Goal: Task Accomplishment & Management: Manage account settings

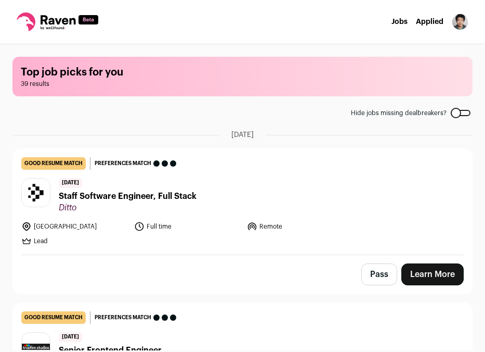
click at [462, 21] on img "Open dropdown" at bounding box center [460, 22] width 17 height 17
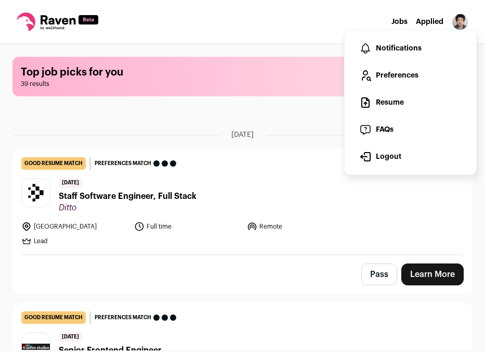
click at [395, 95] on link "Resume" at bounding box center [410, 102] width 115 height 25
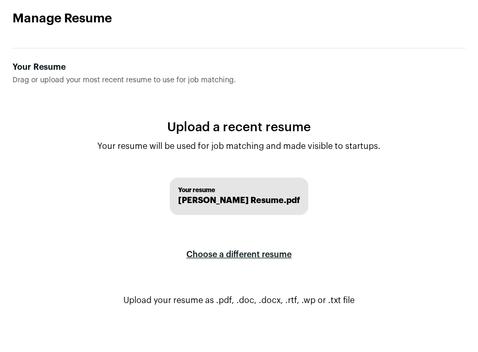
scroll to position [51, 0]
click at [253, 257] on label "Choose a different resume" at bounding box center [238, 253] width 105 height 29
click at [0, 0] on input "Your Resume Drag or upload your most recent resume to use for job matching." at bounding box center [0, 0] width 0 height 0
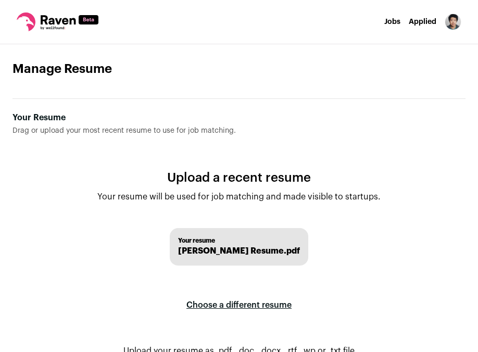
click at [31, 19] on icon at bounding box center [26, 21] width 19 height 19
click at [400, 18] on link "Jobs" at bounding box center [392, 21] width 16 height 7
click at [399, 18] on link "Jobs" at bounding box center [392, 21] width 16 height 7
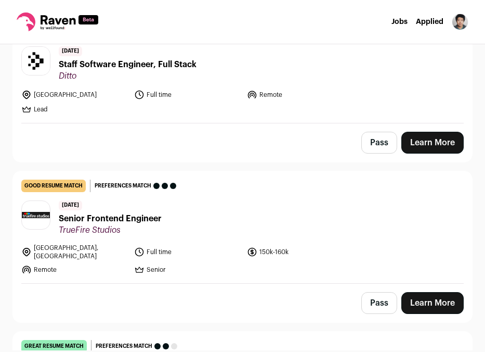
scroll to position [156, 0]
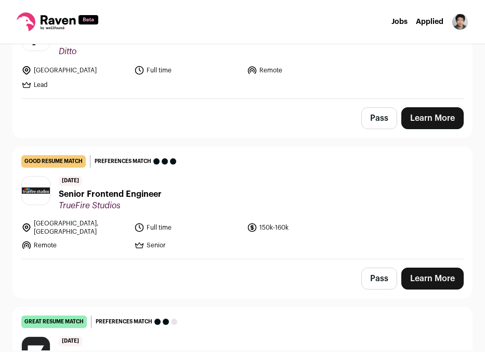
click at [155, 200] on span "TrueFire Studios" at bounding box center [110, 205] width 103 height 10
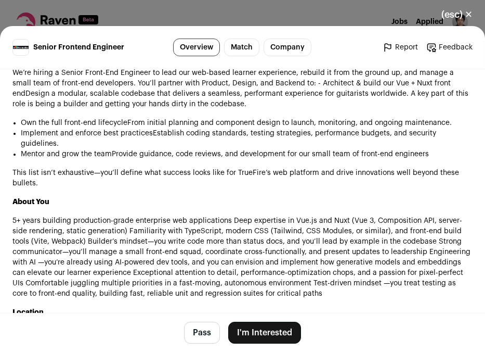
scroll to position [853, 0]
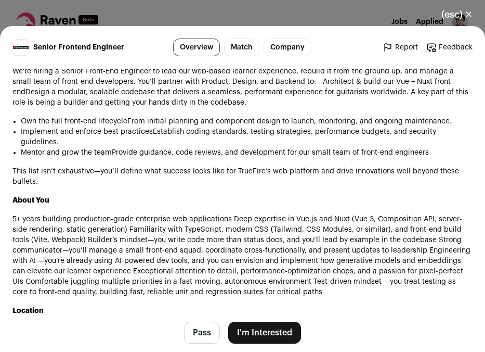
drag, startPoint x: 210, startPoint y: 207, endPoint x: 209, endPoint y: 218, distance: 10.5
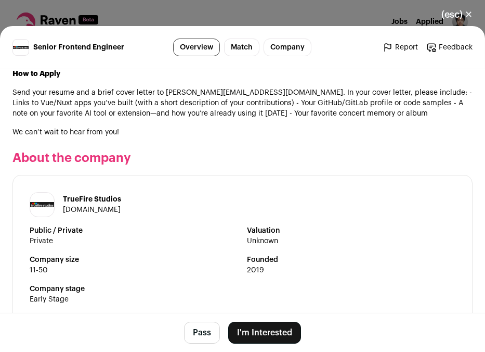
scroll to position [1166, 0]
click at [145, 20] on div "(esc) ✕ Senior Frontend Engineer Overview Match Company Report Feedback Report …" at bounding box center [242, 176] width 485 height 352
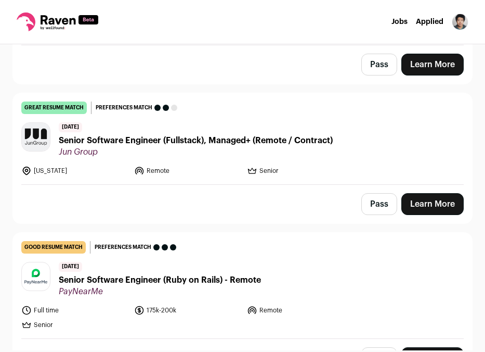
scroll to position [0, 0]
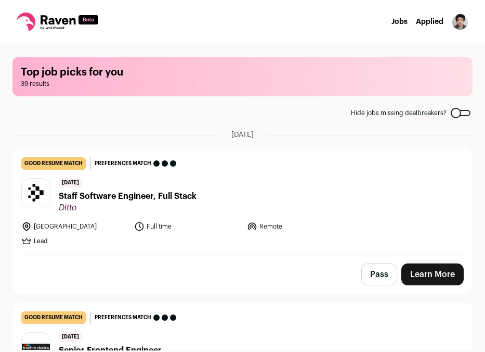
drag, startPoint x: 255, startPoint y: 180, endPoint x: 127, endPoint y: -18, distance: 235.5
